Goal: Transaction & Acquisition: Download file/media

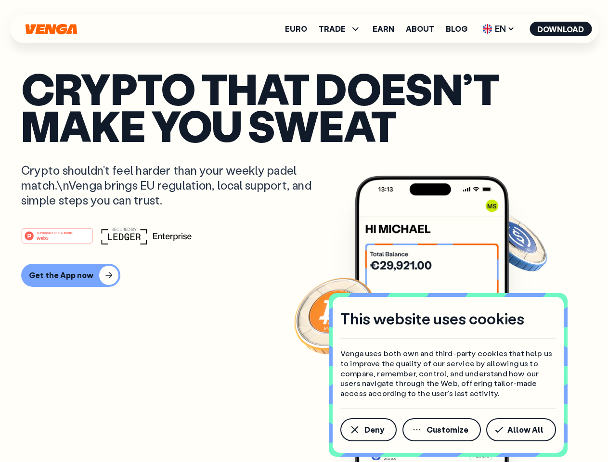
click at [304, 231] on div "#1 PRODUCT OF THE MONTH Web3" at bounding box center [303, 235] width 565 height 17
click at [368, 430] on span "Deny" at bounding box center [374, 430] width 20 height 8
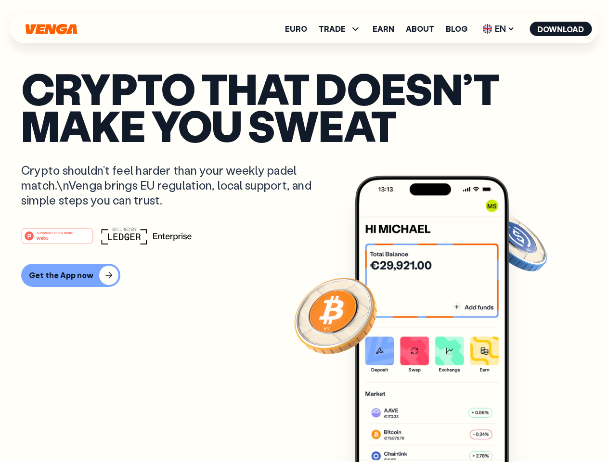
click at [442, 430] on img at bounding box center [432, 337] width 154 height 322
click at [523, 430] on article "Crypto that doesn’t make you sweat Crypto shouldn’t feel harder than your weekl…" at bounding box center [303, 250] width 565 height 361
click at [343, 29] on span "TRADE" at bounding box center [332, 29] width 27 height 8
click at [499, 29] on span "EN" at bounding box center [498, 28] width 39 height 15
click at [561, 29] on button "Download" at bounding box center [560, 29] width 62 height 14
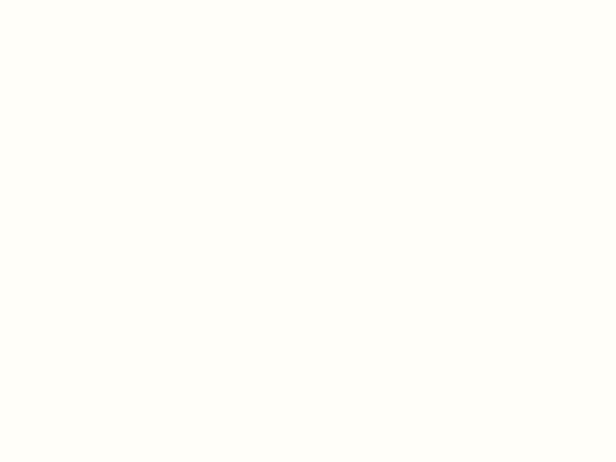
click at [304, 0] on html "This website uses cookies Venga uses both own and third-party cookies that help…" at bounding box center [308, 0] width 616 height 0
click at [69, 0] on html "This website uses cookies Venga uses both own and third-party cookies that help…" at bounding box center [308, 0] width 616 height 0
click at [59, 0] on html "This website uses cookies Venga uses both own and third-party cookies that help…" at bounding box center [308, 0] width 616 height 0
